Goal: Go to known website: Access a specific website the user already knows

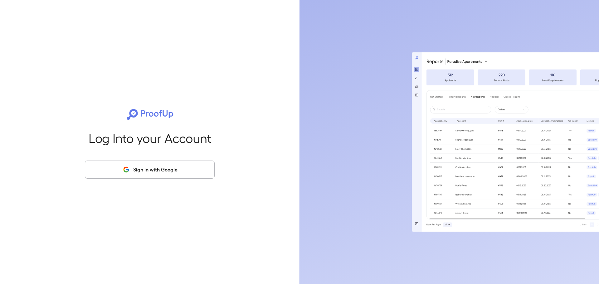
click at [178, 170] on button "Sign in with Google" at bounding box center [150, 170] width 130 height 18
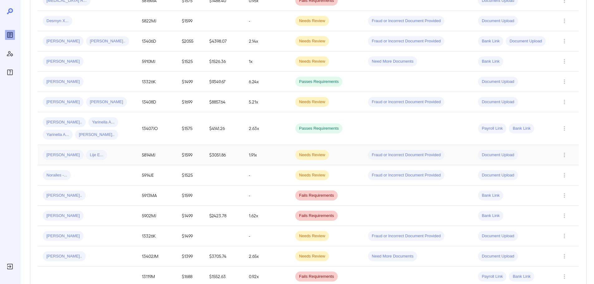
scroll to position [231, 0]
